Goal: Task Accomplishment & Management: Use online tool/utility

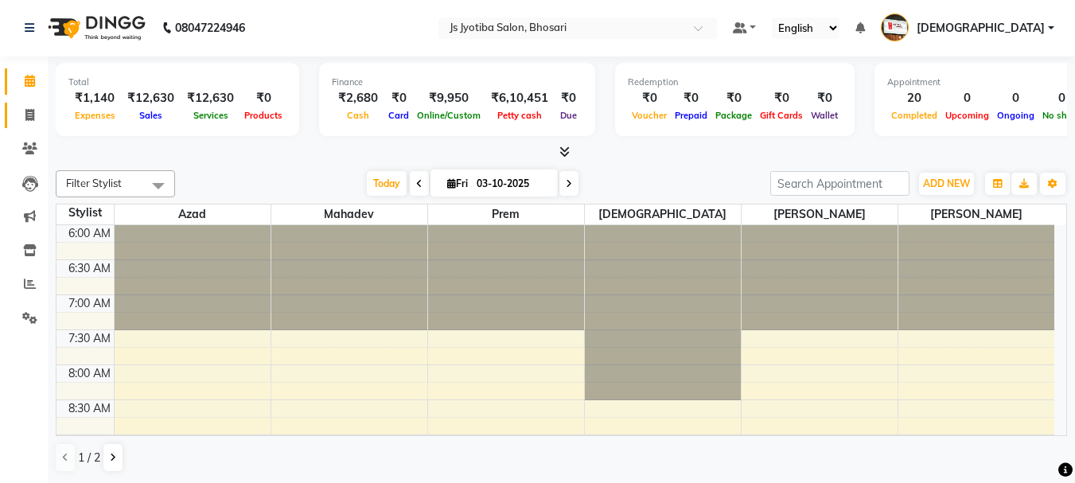
click at [30, 115] on icon at bounding box center [29, 115] width 9 height 12
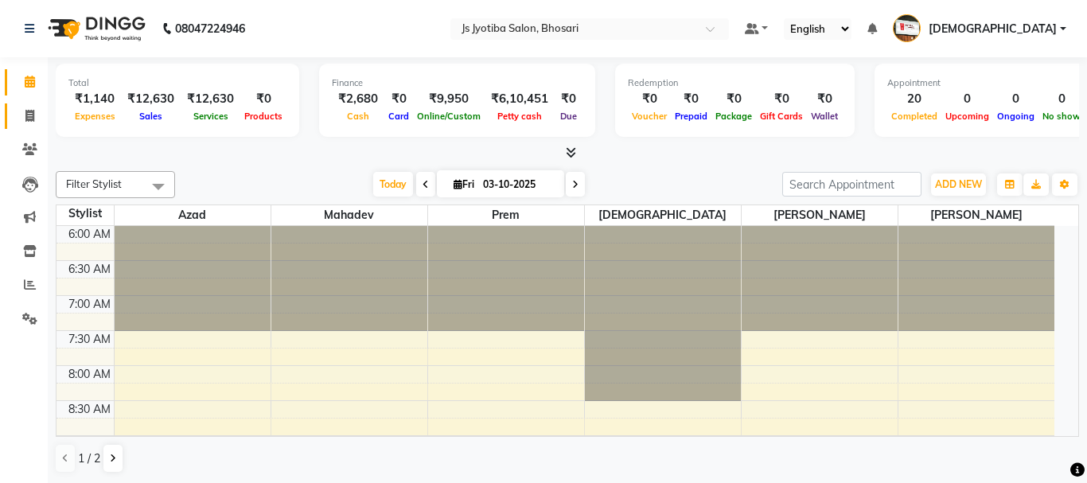
select select "service"
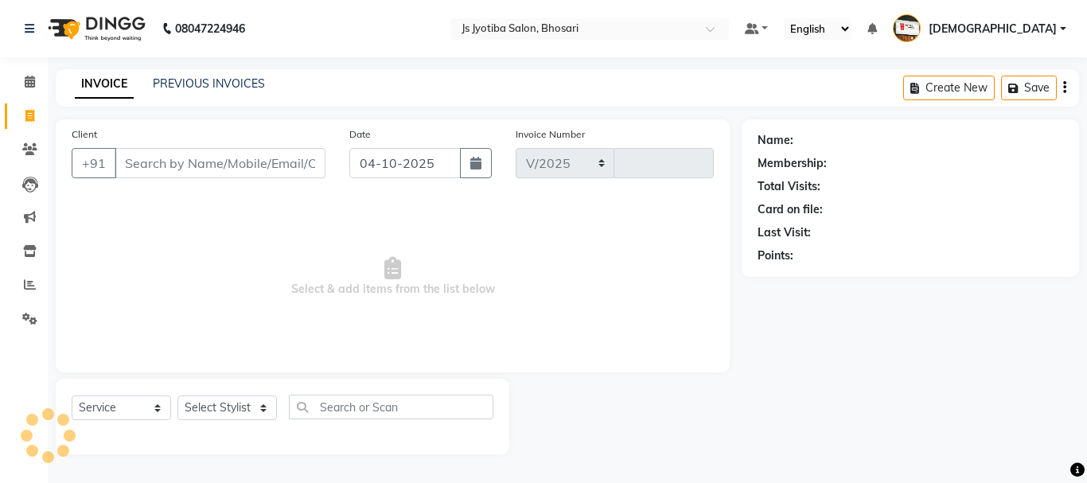
select select "554"
type input "0646"
click at [27, 76] on icon at bounding box center [30, 82] width 10 height 12
